Goal: Task Accomplishment & Management: Manage account settings

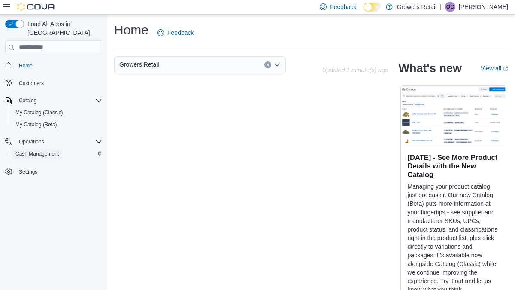
click at [51, 150] on span "Cash Management" at bounding box center [36, 153] width 43 height 7
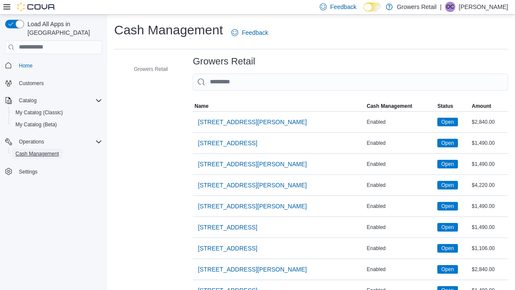
scroll to position [18, 0]
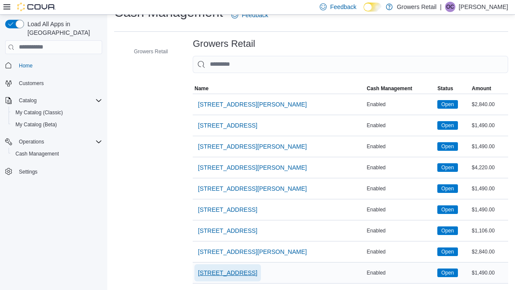
click at [232, 271] on span "[STREET_ADDRESS]" at bounding box center [227, 272] width 59 height 9
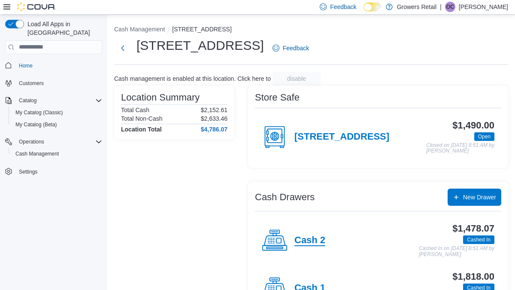
click at [313, 239] on h4 "Cash 2" at bounding box center [310, 240] width 31 height 11
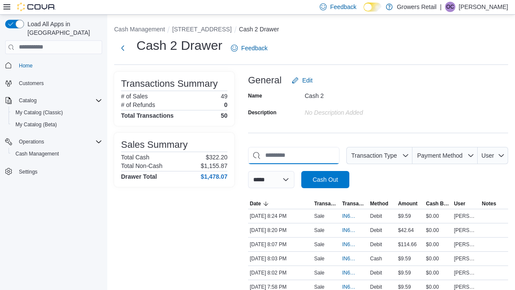
click at [299, 158] on input "This is a search bar. As you type, the results lower in the page will automatic…" at bounding box center [293, 155] width 91 height 17
type input "*"
type input "****"
click at [293, 230] on div "[DATE] 8:03 PM" at bounding box center [280, 230] width 64 height 10
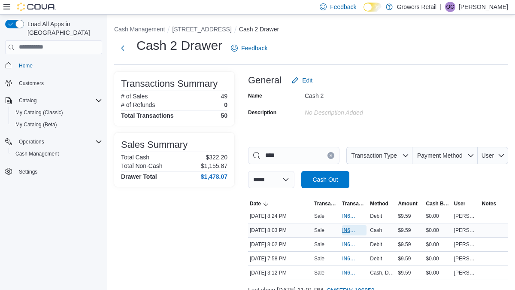
click at [345, 230] on span "IN6FPW-1997206" at bounding box center [350, 230] width 16 height 7
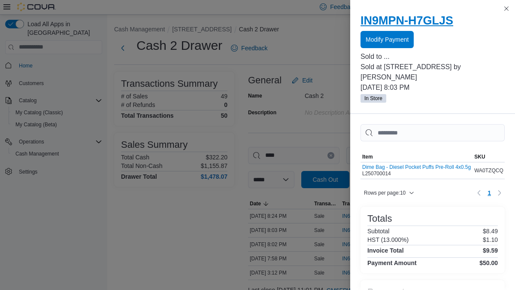
click at [420, 19] on h2 "IN9MPN-H7GLJS" at bounding box center [433, 21] width 144 height 14
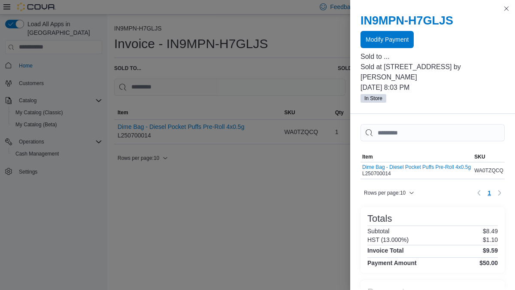
scroll to position [55, 0]
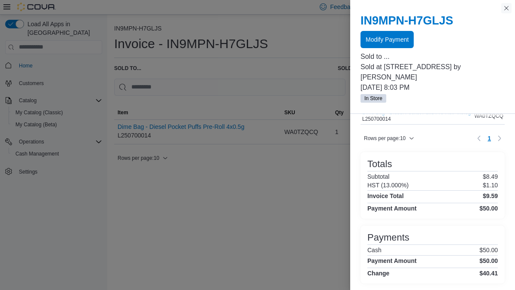
click at [506, 9] on button "Close this dialog" at bounding box center [507, 8] width 10 height 10
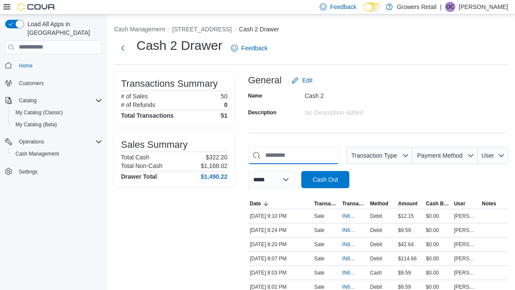
click at [282, 158] on input "This is a search bar. As you type, the results lower in the page will automatic…" at bounding box center [293, 155] width 91 height 17
type input "****"
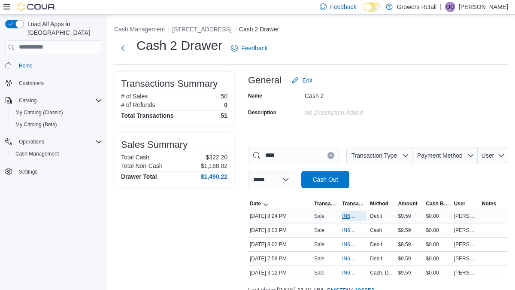
click at [351, 217] on span "IN6FPW-1997243" at bounding box center [350, 216] width 16 height 7
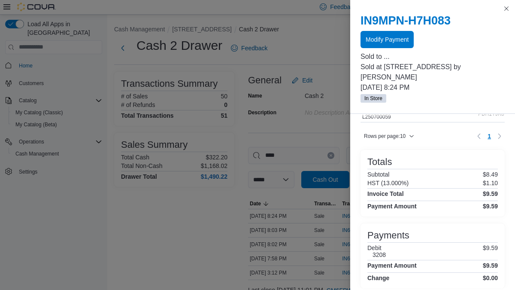
scroll to position [59, 0]
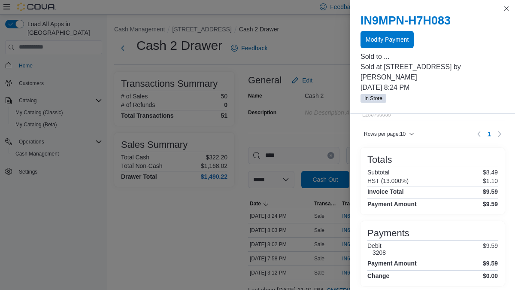
click at [435, 13] on div "IN9MPN-H7H083 Modify Payment Sold to ... Sold at [STREET_ADDRESS] by [PERSON_NA…" at bounding box center [432, 58] width 165 height 110
click at [423, 24] on h2 "IN9MPN-H7H083" at bounding box center [433, 21] width 144 height 14
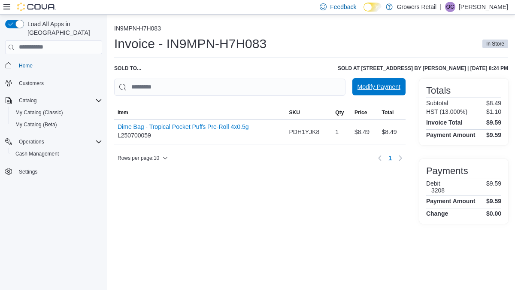
click at [394, 88] on span "Modify Payment" at bounding box center [379, 86] width 43 height 9
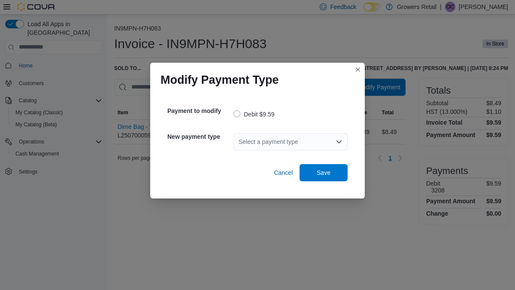
click at [307, 142] on div "Select a payment type" at bounding box center [291, 141] width 114 height 17
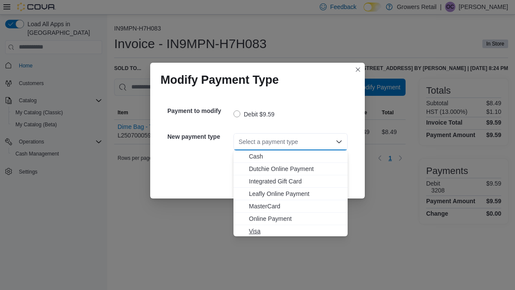
click at [257, 230] on span "Visa" at bounding box center [296, 231] width 94 height 9
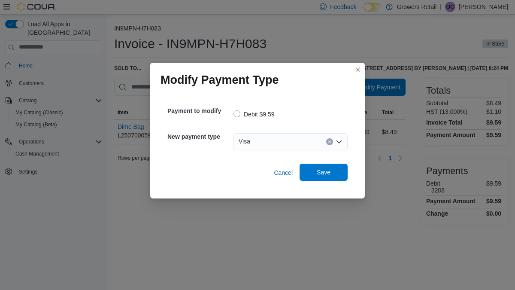
click at [320, 175] on span "Save" at bounding box center [324, 172] width 14 height 9
